Goal: Book appointment/travel/reservation

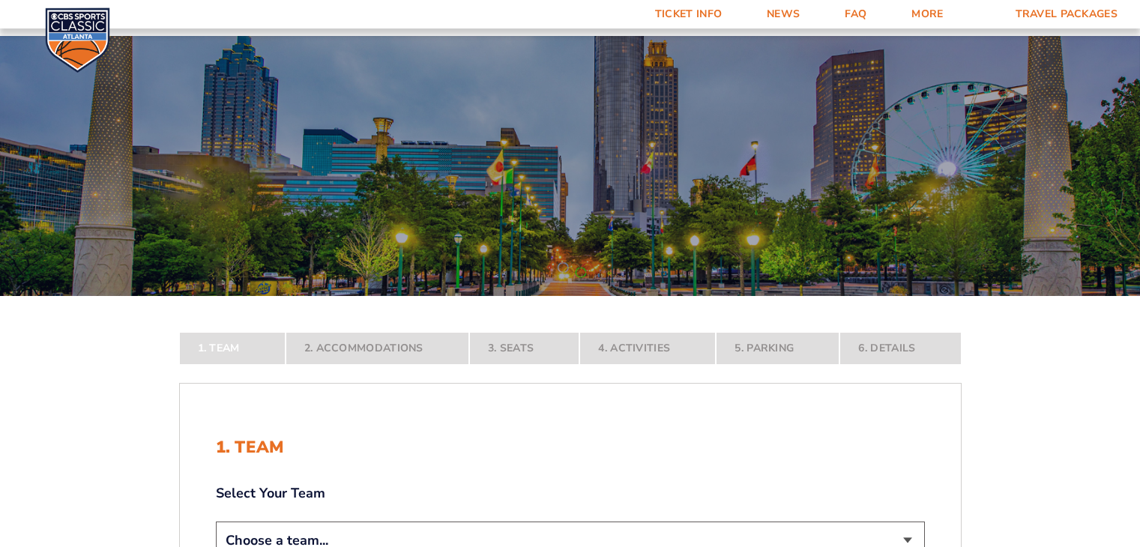
scroll to position [154, 0]
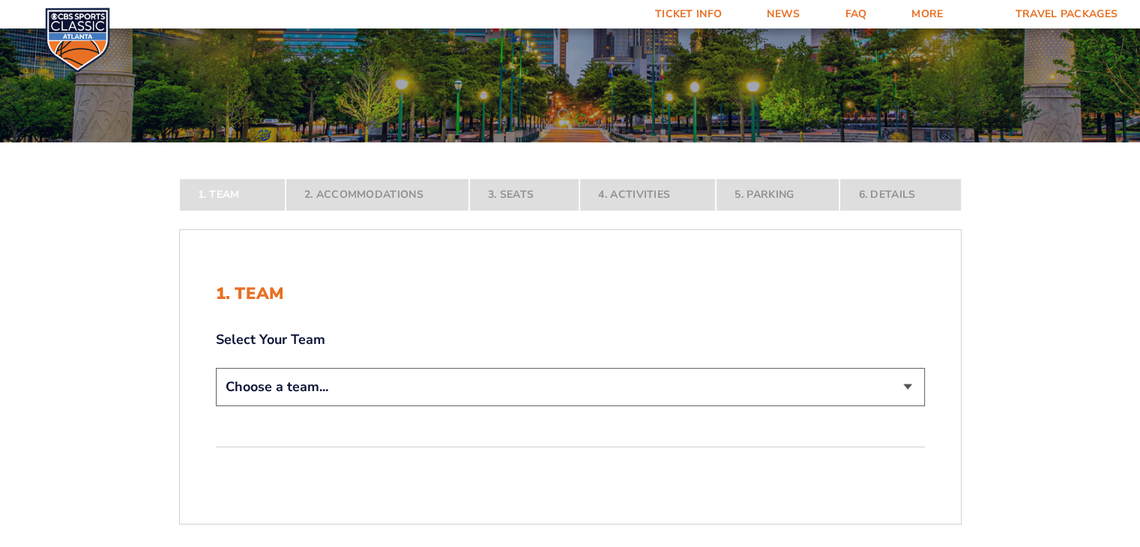
click at [911, 377] on select "Choose a team... [US_STATE] Wildcats [US_STATE] State Buckeyes [US_STATE] Tar H…" at bounding box center [570, 387] width 709 height 38
select select "12956"
click at [216, 406] on select "Choose a team... [US_STATE] Wildcats [US_STATE] State Buckeyes [US_STATE] Tar H…" at bounding box center [570, 387] width 709 height 38
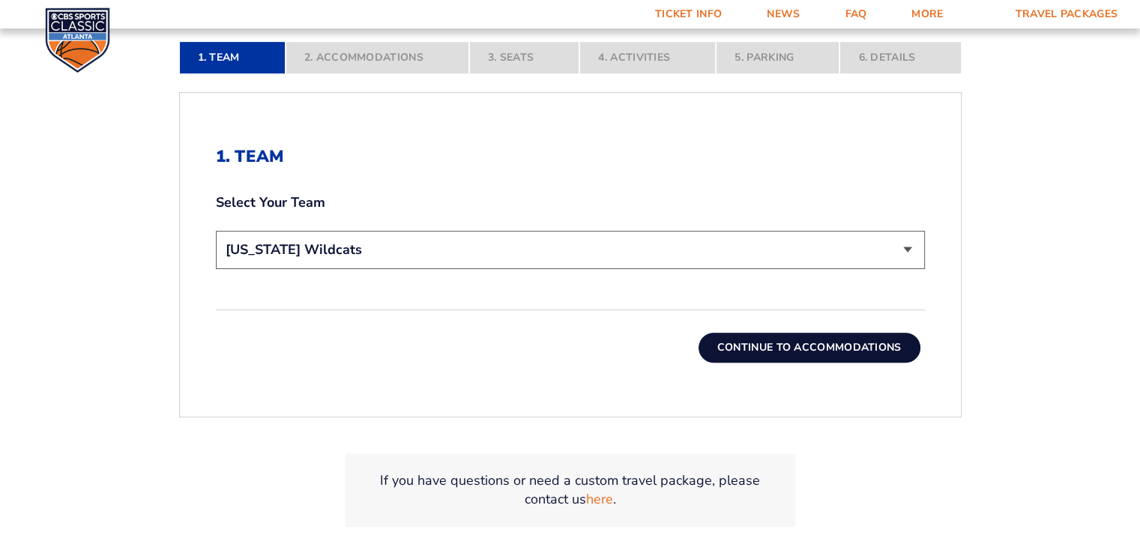
scroll to position [399, 0]
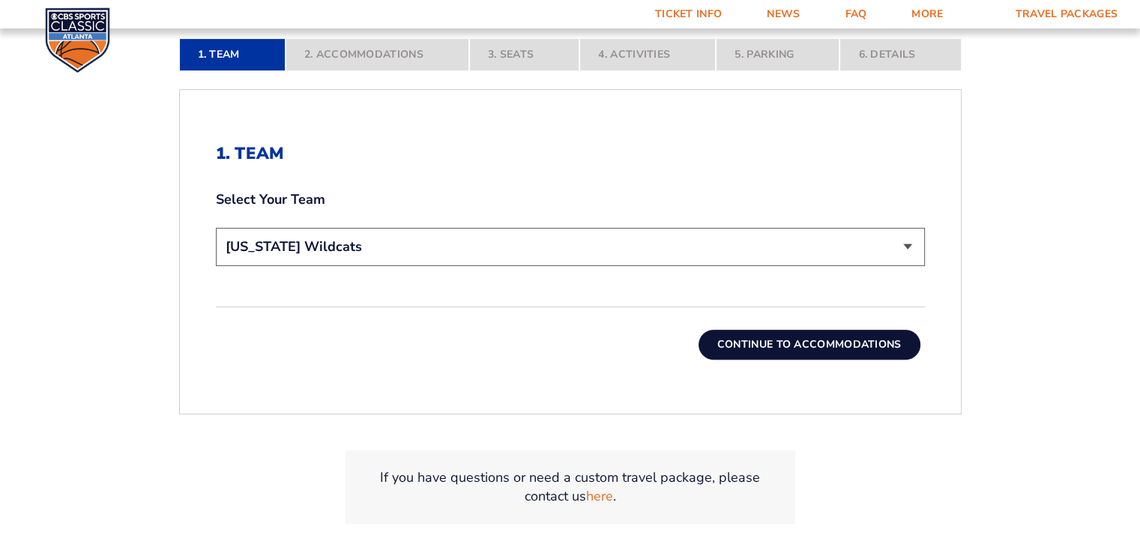
click at [829, 346] on button "Continue To Accommodations" at bounding box center [809, 345] width 222 height 30
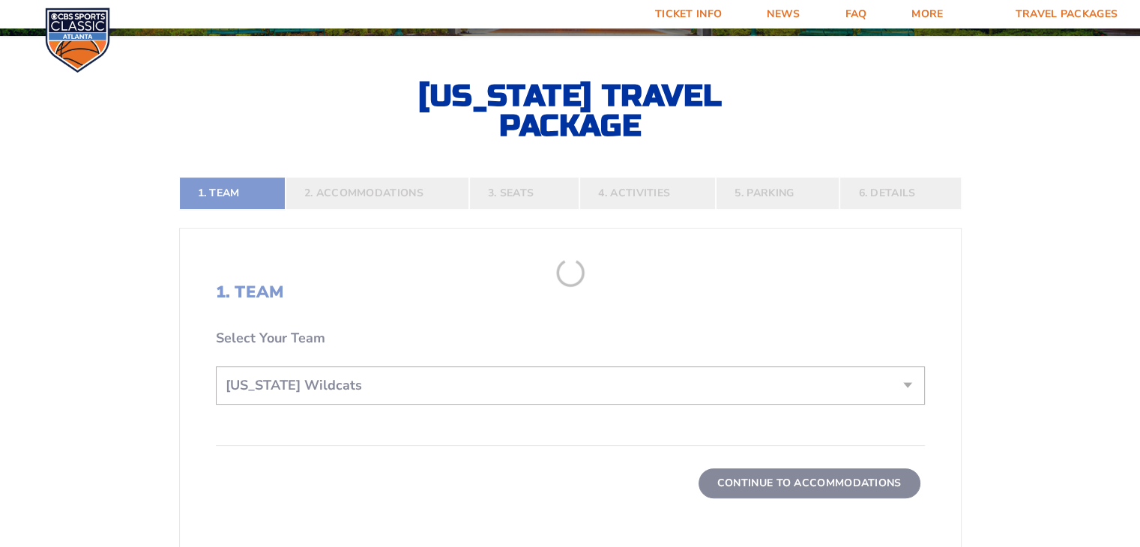
scroll to position [258, 0]
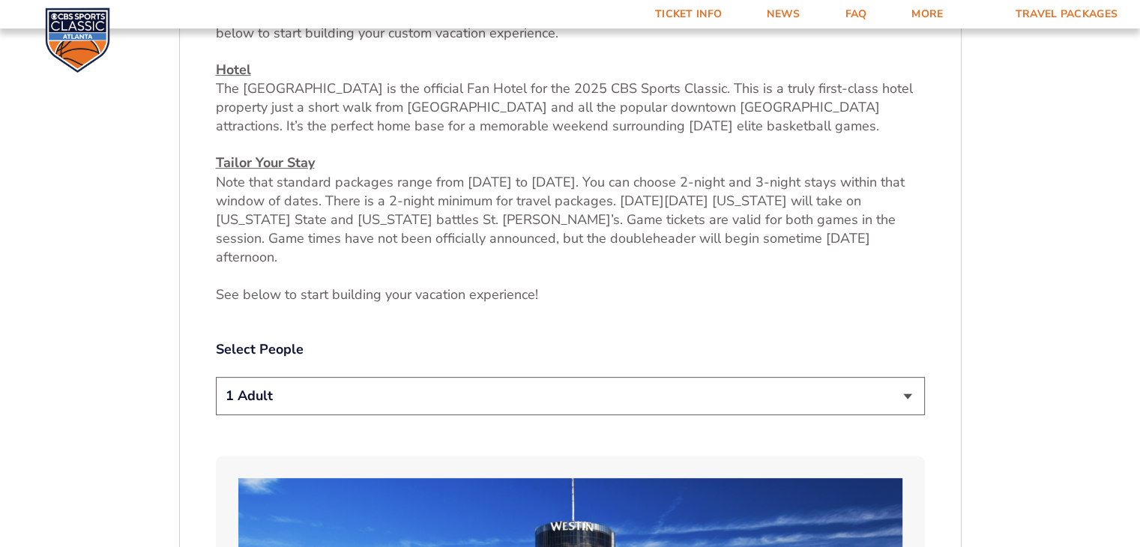
scroll to position [599, 0]
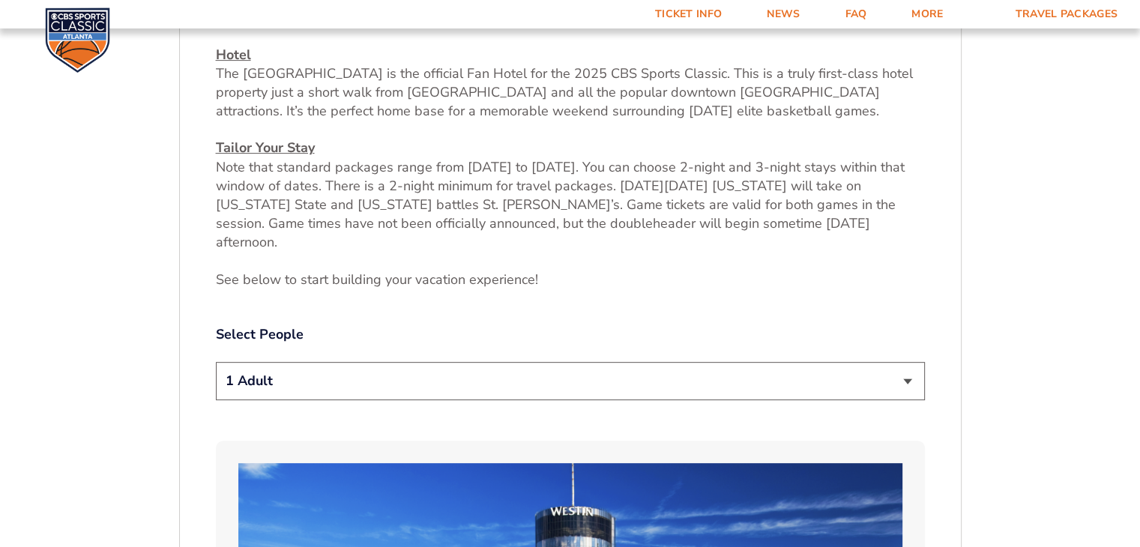
click at [246, 362] on select "1 Adult 2 Adults 3 Adults 4 Adults 2 Adults + 1 Child 2 Adults + 2 Children 2 A…" at bounding box center [570, 381] width 709 height 38
select select "4 Adults"
click at [216, 362] on select "1 Adult 2 Adults 3 Adults 4 Adults 2 Adults + 1 Child 2 Adults + 2 Children 2 A…" at bounding box center [570, 381] width 709 height 38
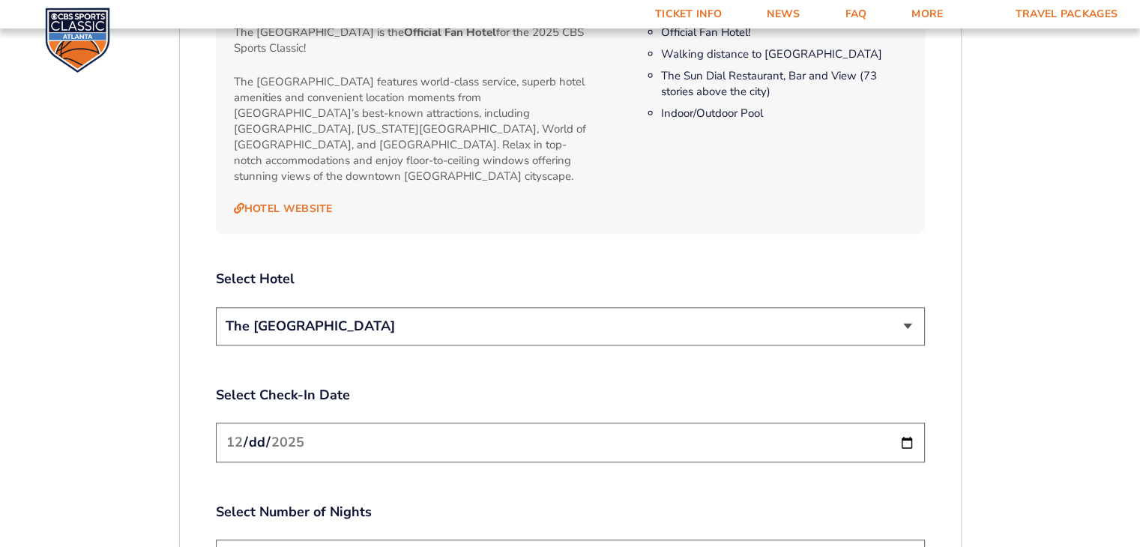
scroll to position [1603, 0]
click at [890, 307] on select "The [GEOGRAPHIC_DATA]" at bounding box center [570, 326] width 709 height 38
click at [906, 307] on select "The [GEOGRAPHIC_DATA]" at bounding box center [570, 326] width 709 height 38
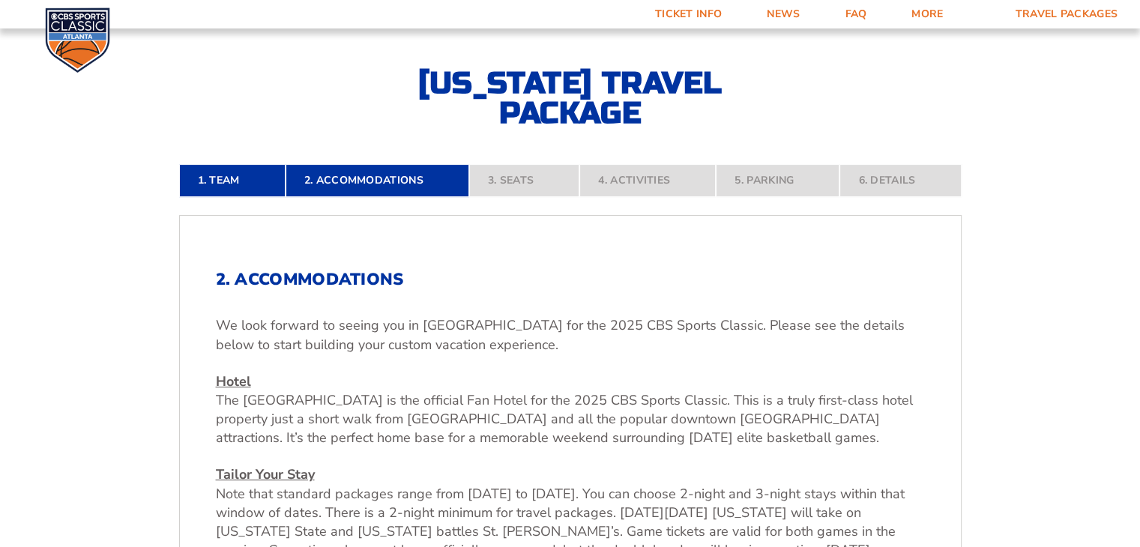
scroll to position [276, 0]
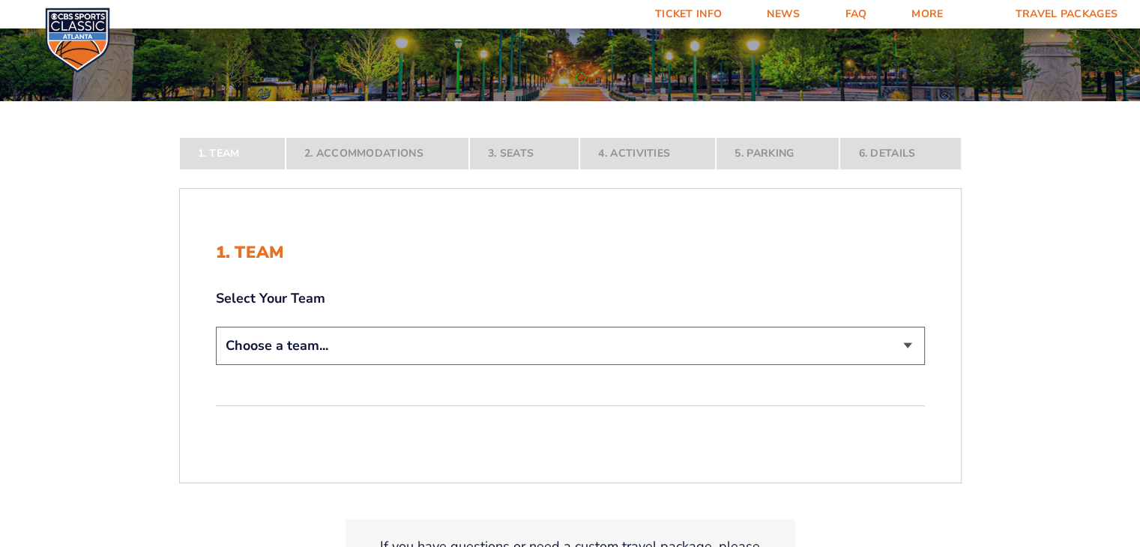
scroll to position [196, 0]
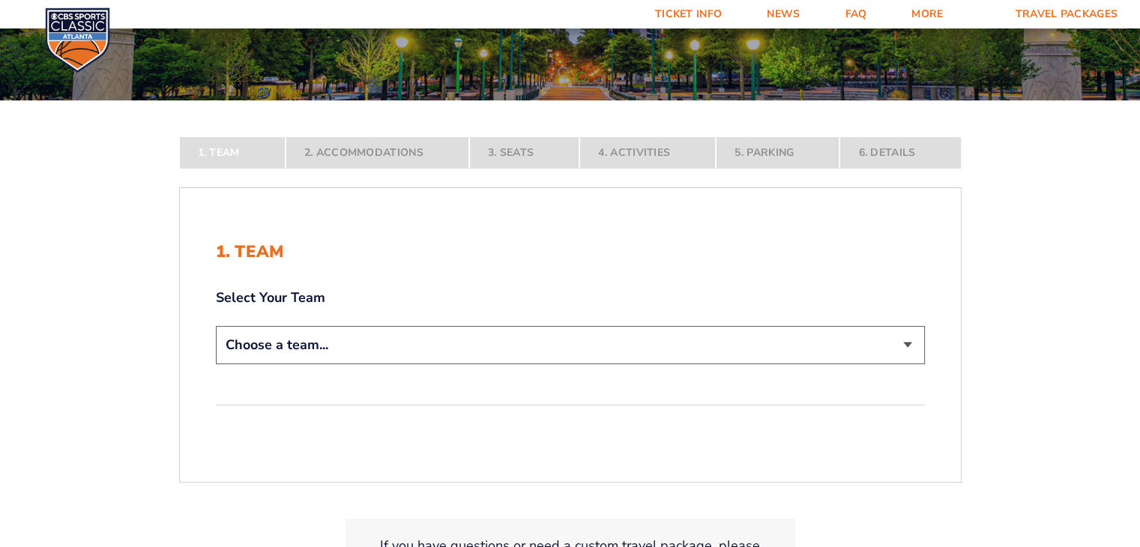
click at [890, 346] on select "Choose a team... [US_STATE] Wildcats [US_STATE] State Buckeyes [US_STATE] Tar H…" at bounding box center [570, 345] width 709 height 38
select select "20108"
click at [216, 364] on select "Choose a team... [US_STATE] Wildcats [US_STATE] State Buckeyes [US_STATE] Tar H…" at bounding box center [570, 345] width 709 height 38
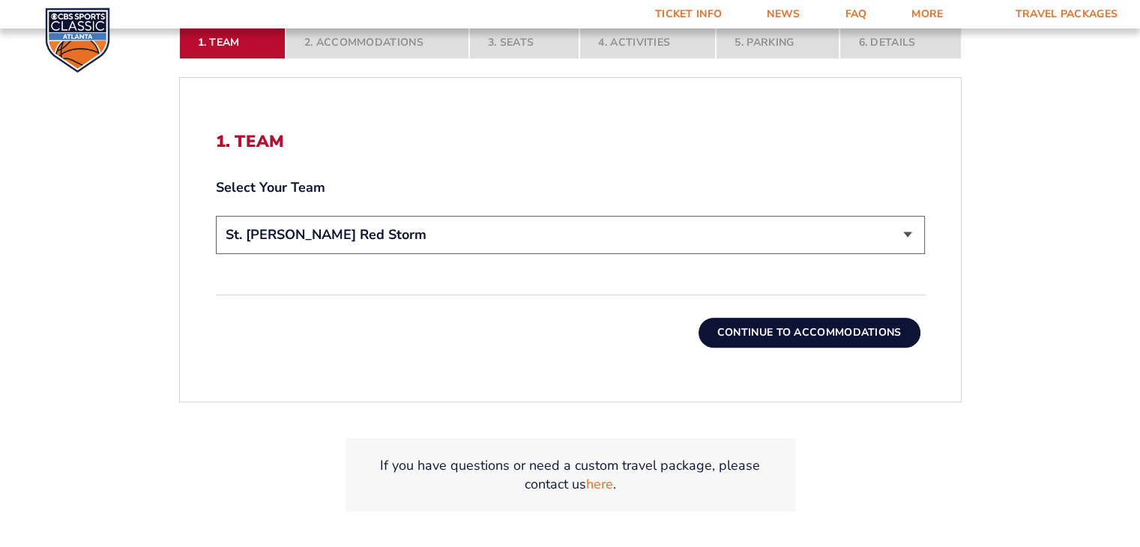
click at [845, 337] on button "Continue To Accommodations" at bounding box center [809, 333] width 222 height 30
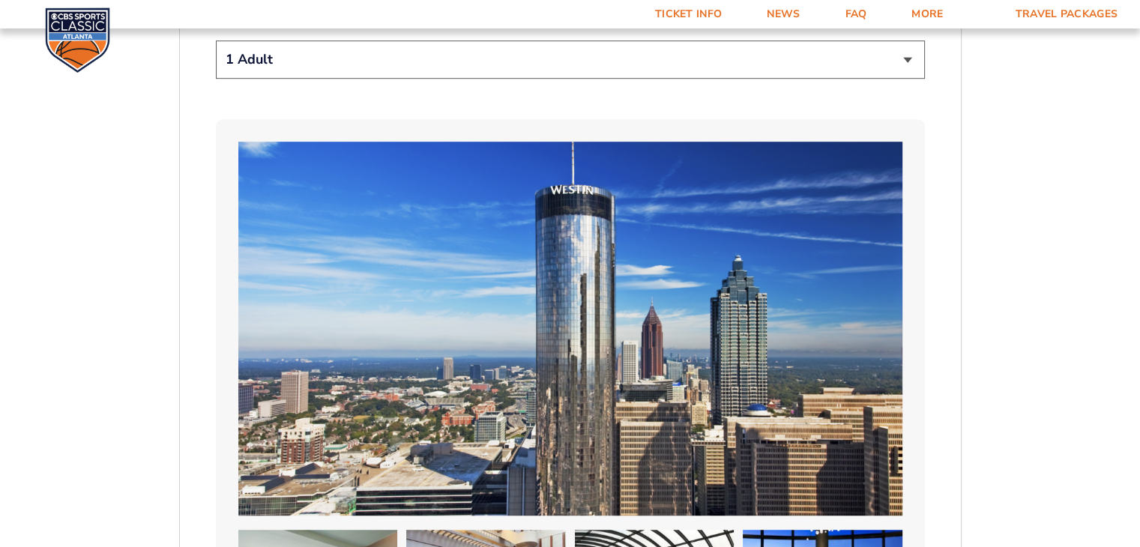
scroll to position [0, 0]
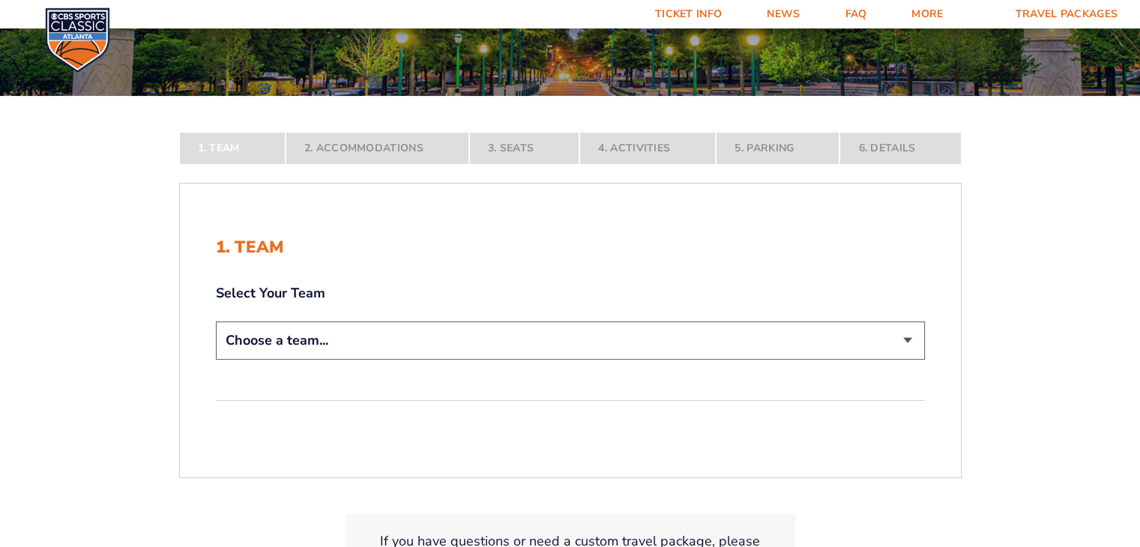
scroll to position [205, 0]
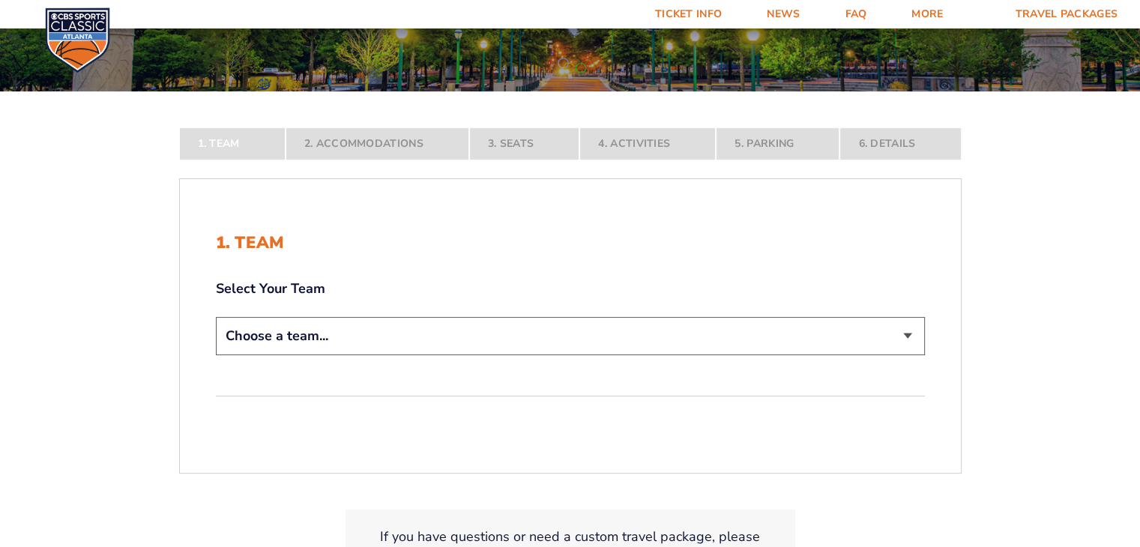
click at [242, 328] on select "Choose a team... [US_STATE] Wildcats [US_STATE] State Buckeyes [US_STATE] Tar H…" at bounding box center [570, 336] width 709 height 38
select select "12757"
click at [216, 355] on select "Choose a team... [US_STATE] Wildcats [US_STATE] State Buckeyes [US_STATE] Tar H…" at bounding box center [570, 336] width 709 height 38
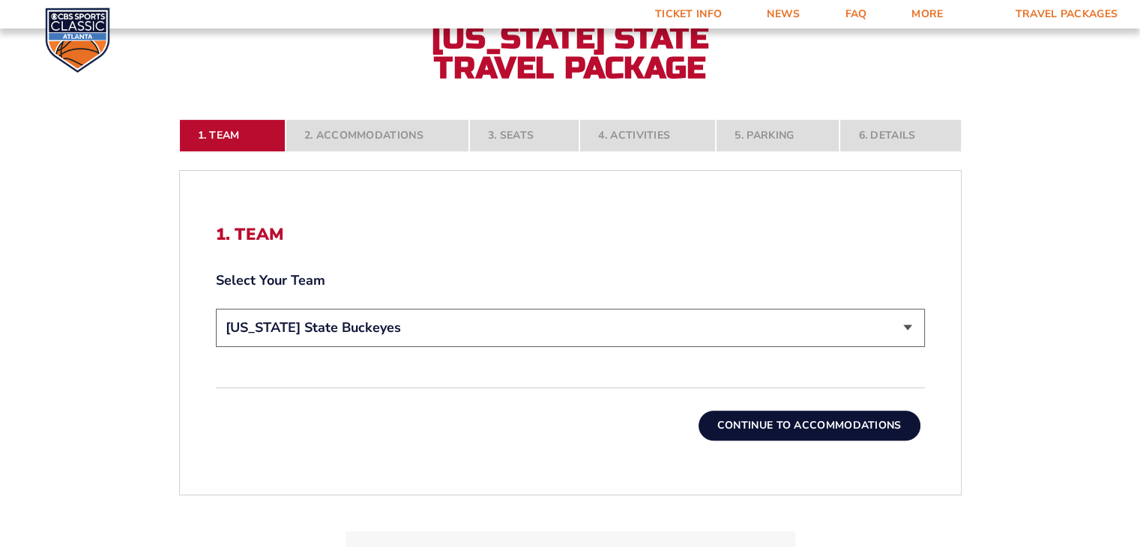
click at [837, 433] on button "Continue To Accommodations" at bounding box center [809, 426] width 222 height 30
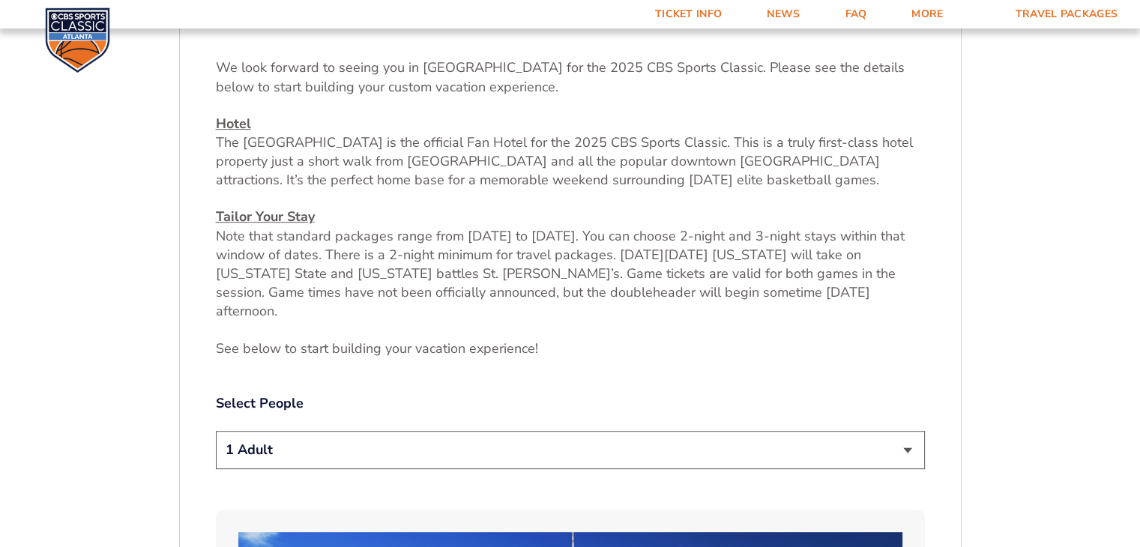
scroll to position [533, 0]
